Goal: Task Accomplishment & Management: Use online tool/utility

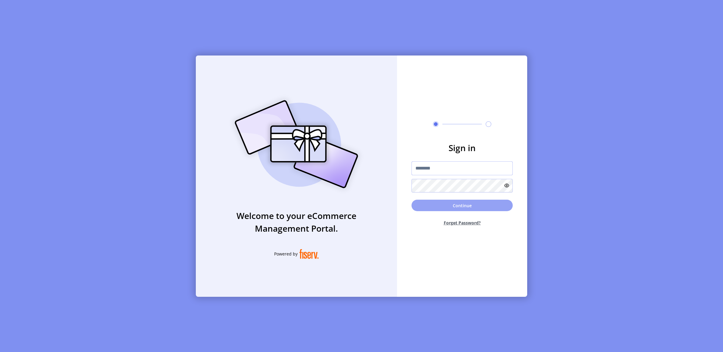
type input "**********"
click at [456, 205] on button "Continue" at bounding box center [461, 204] width 101 height 11
